Goal: Transaction & Acquisition: Purchase product/service

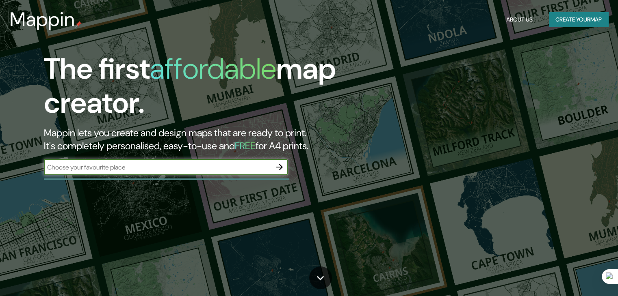
click at [216, 160] on div "​" at bounding box center [166, 167] width 244 height 16
type input "[GEOGRAPHIC_DATA]"
click at [281, 167] on icon "button" at bounding box center [279, 167] width 6 height 6
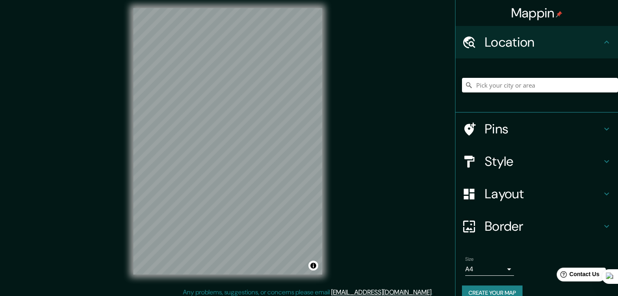
scroll to position [9, 0]
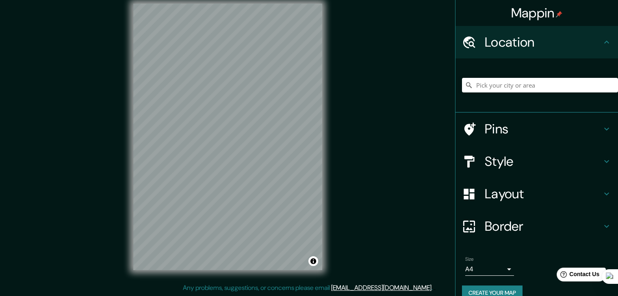
click at [488, 270] on body "Mappin Location Pins Style Layout Border Choose a border. Hint : you can make l…" at bounding box center [309, 139] width 618 height 296
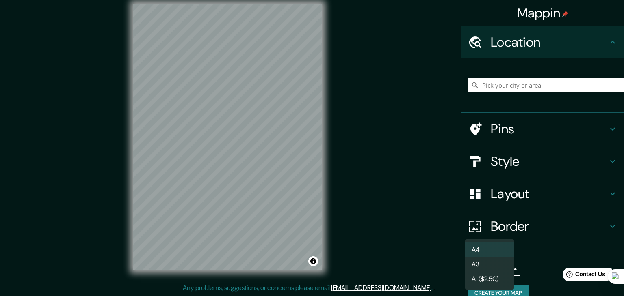
click at [495, 268] on li "A3" at bounding box center [489, 264] width 49 height 15
type input "a4"
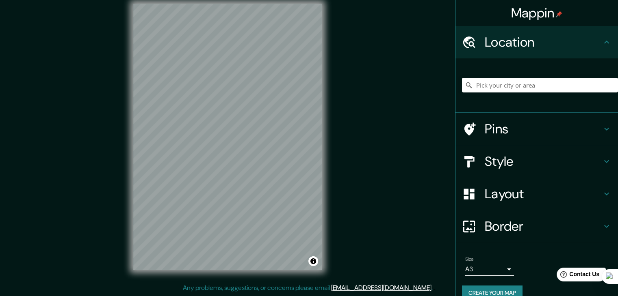
click at [483, 267] on body "Mappin Location Pins Style Layout Border Choose a border. Hint : you can make l…" at bounding box center [309, 139] width 618 height 296
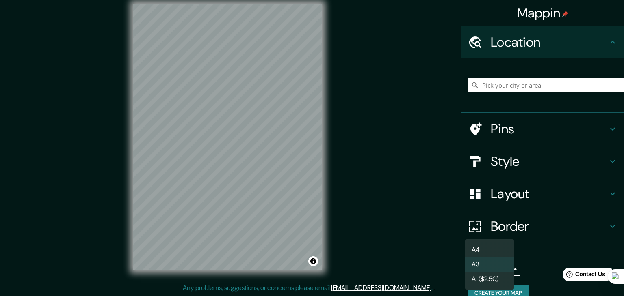
click at [483, 267] on li "A3" at bounding box center [489, 264] width 49 height 15
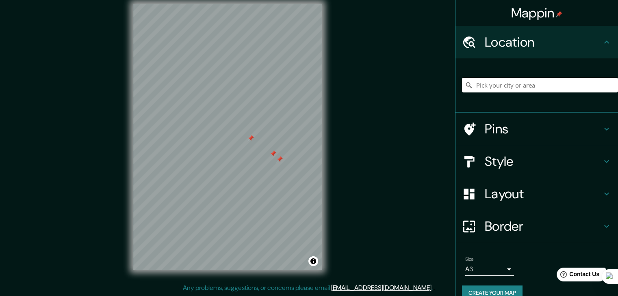
click at [390, 158] on div "Mappin Location Pins Style Layout Border Choose a border. Hint : you can make l…" at bounding box center [309, 144] width 618 height 306
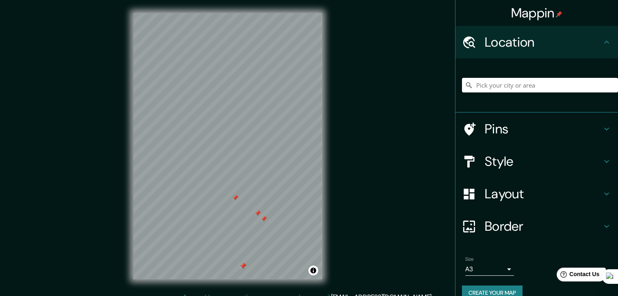
scroll to position [2, 0]
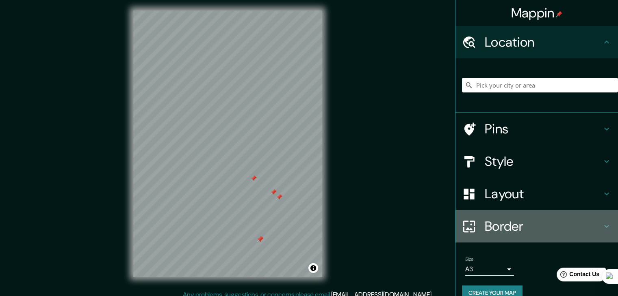
click at [588, 224] on h4 "Border" at bounding box center [542, 226] width 117 height 16
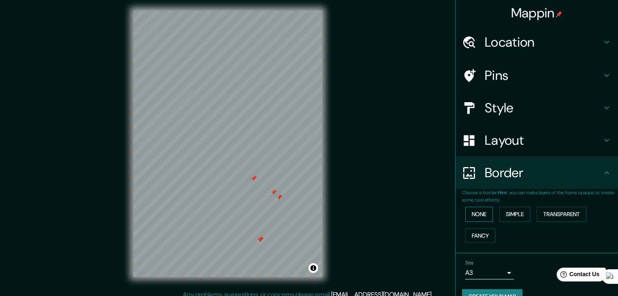
click at [480, 209] on button "None" at bounding box center [479, 214] width 28 height 15
click at [539, 213] on button "Transparent" at bounding box center [561, 214] width 50 height 15
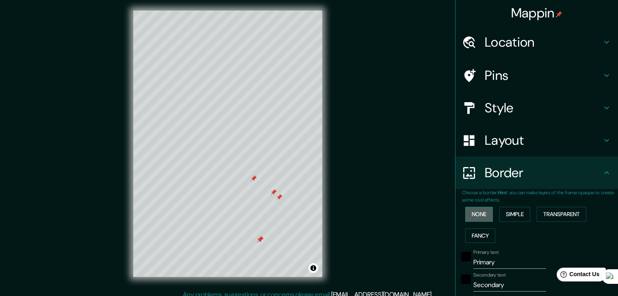
click at [479, 215] on button "None" at bounding box center [479, 214] width 28 height 15
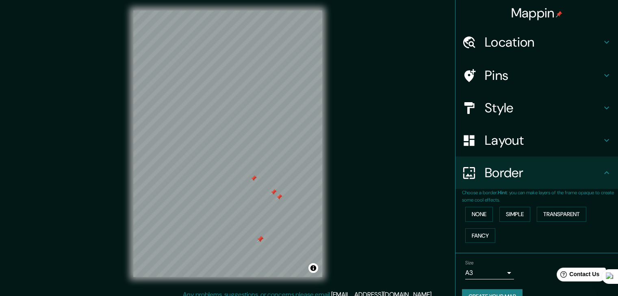
click at [515, 151] on div "Layout" at bounding box center [536, 140] width 162 height 32
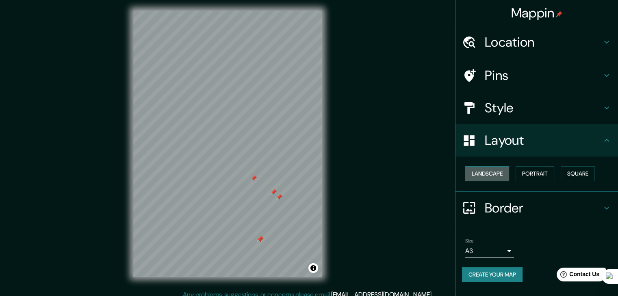
click at [499, 173] on button "Landscape" at bounding box center [487, 174] width 44 height 15
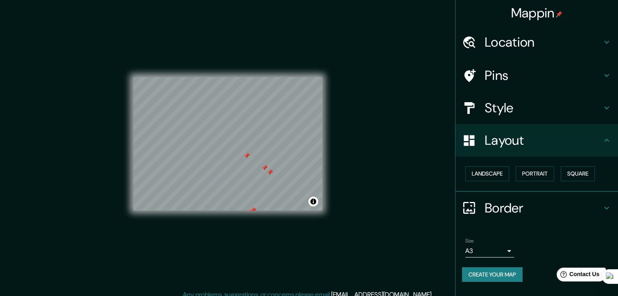
click at [567, 115] on h4 "Style" at bounding box center [542, 108] width 117 height 16
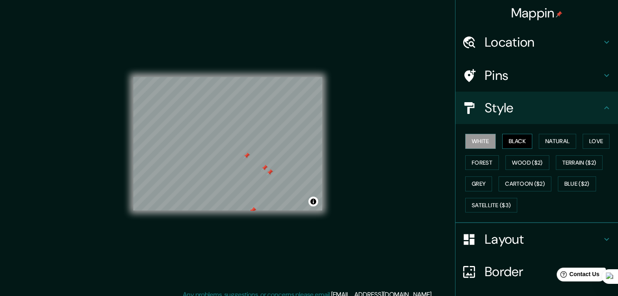
click at [517, 140] on button "Black" at bounding box center [517, 141] width 30 height 15
click at [557, 141] on button "Natural" at bounding box center [556, 141] width 37 height 15
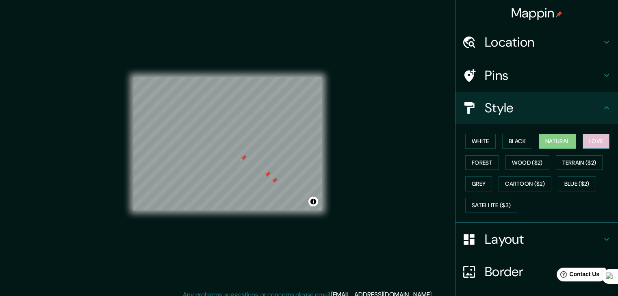
click at [595, 143] on button "Love" at bounding box center [595, 141] width 27 height 15
click at [484, 162] on button "Forest" at bounding box center [482, 163] width 34 height 15
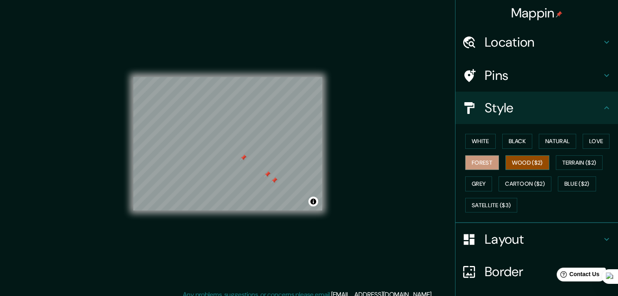
click at [517, 160] on button "Wood ($2)" at bounding box center [527, 163] width 44 height 15
click at [565, 161] on button "Terrain ($2)" at bounding box center [579, 163] width 47 height 15
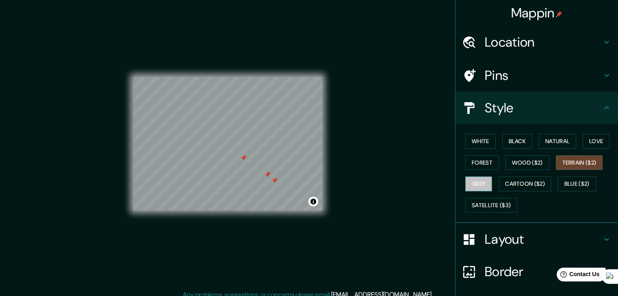
click at [483, 177] on button "Grey" at bounding box center [478, 184] width 27 height 15
click at [563, 177] on button "Blue ($2)" at bounding box center [577, 184] width 38 height 15
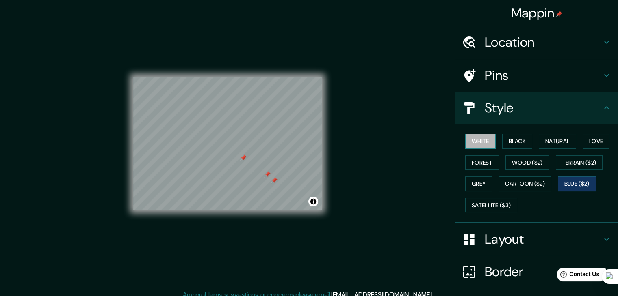
click at [486, 143] on button "White" at bounding box center [480, 141] width 30 height 15
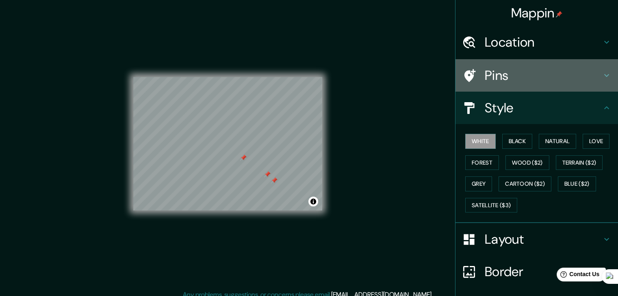
click at [504, 78] on h4 "Pins" at bounding box center [542, 75] width 117 height 16
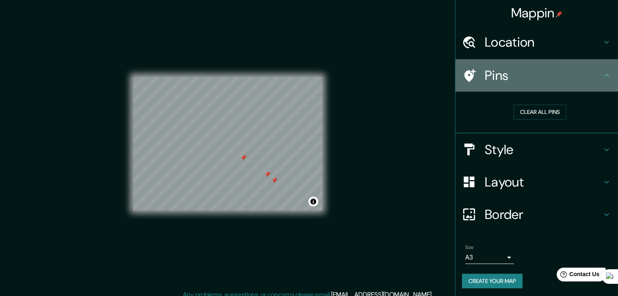
click at [524, 79] on h4 "Pins" at bounding box center [542, 75] width 117 height 16
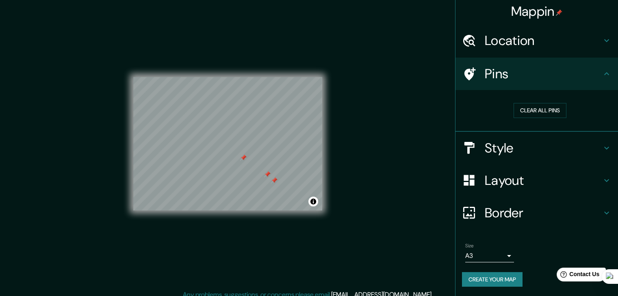
scroll to position [9, 0]
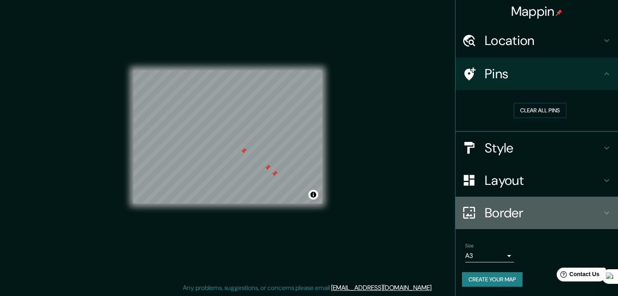
click at [525, 209] on h4 "Border" at bounding box center [542, 213] width 117 height 16
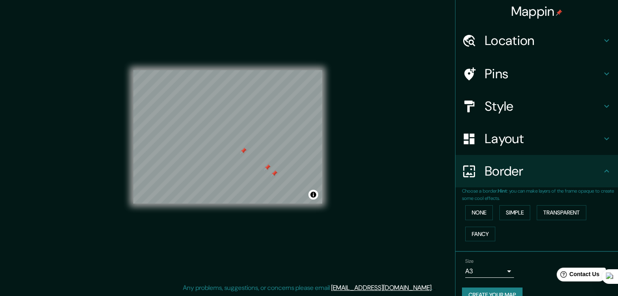
click at [523, 174] on h4 "Border" at bounding box center [542, 171] width 117 height 16
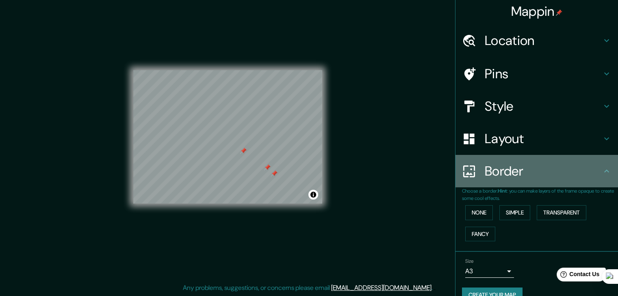
click at [561, 171] on h4 "Border" at bounding box center [542, 171] width 117 height 16
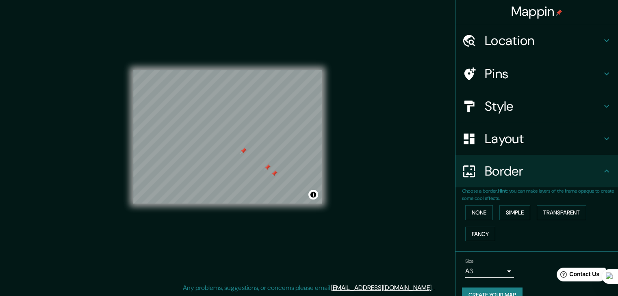
click at [603, 170] on icon at bounding box center [606, 172] width 10 height 10
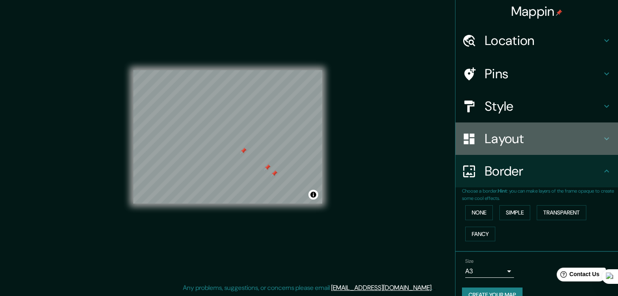
click at [600, 147] on div "Layout" at bounding box center [536, 139] width 162 height 32
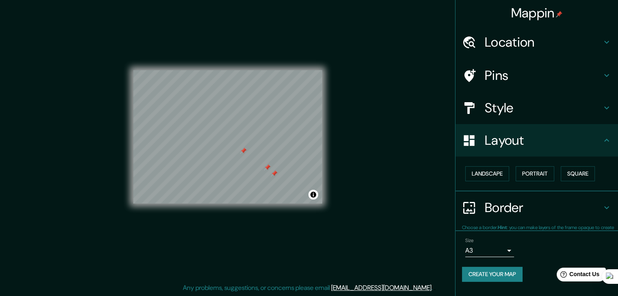
scroll to position [0, 0]
click at [578, 171] on button "Square" at bounding box center [577, 174] width 34 height 15
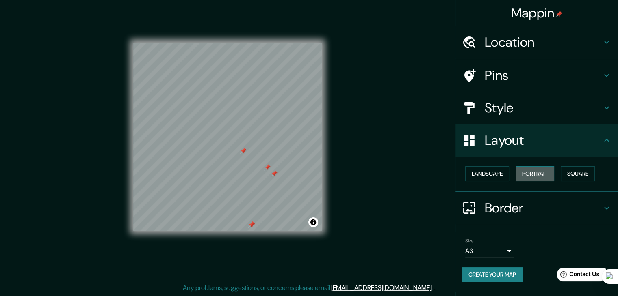
click at [526, 172] on button "Portrait" at bounding box center [534, 174] width 39 height 15
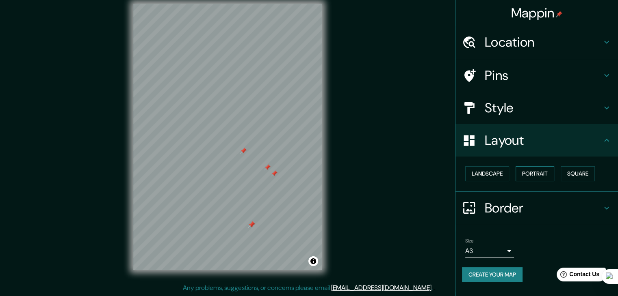
click at [542, 176] on button "Portrait" at bounding box center [534, 174] width 39 height 15
click at [565, 171] on button "Square" at bounding box center [577, 174] width 34 height 15
